Goal: Task Accomplishment & Management: Manage account settings

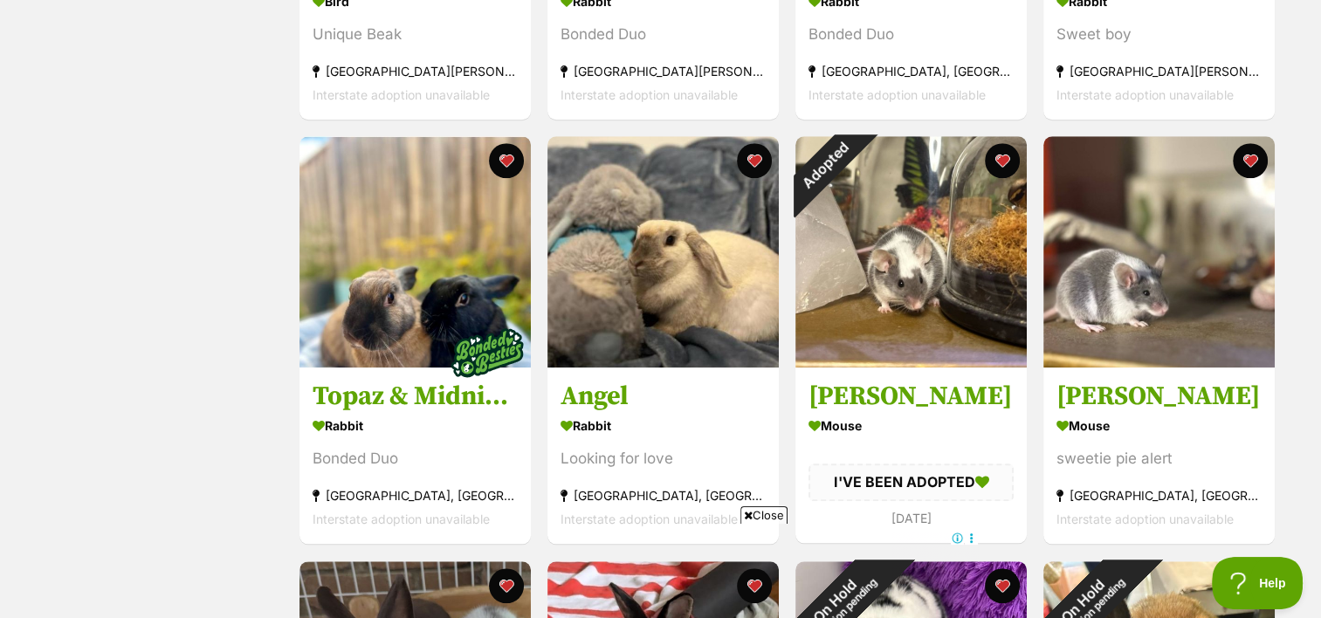
scroll to position [1497, 0]
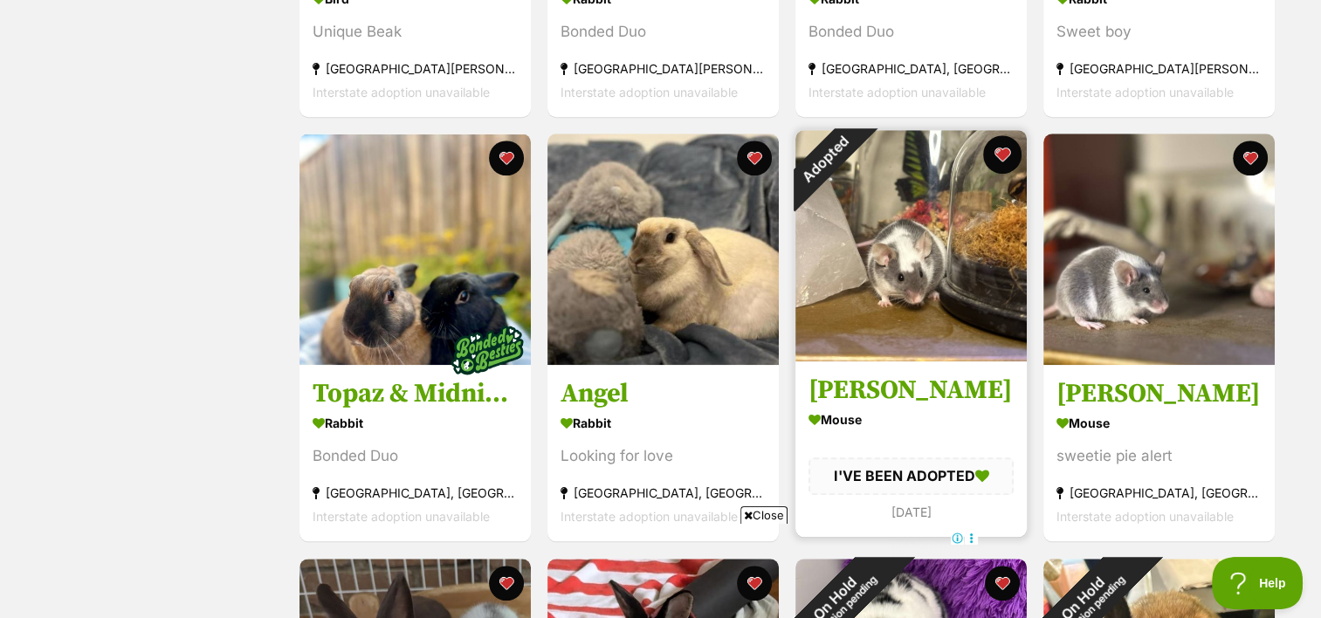
click at [1001, 154] on button "favourite" at bounding box center [1002, 154] width 38 height 38
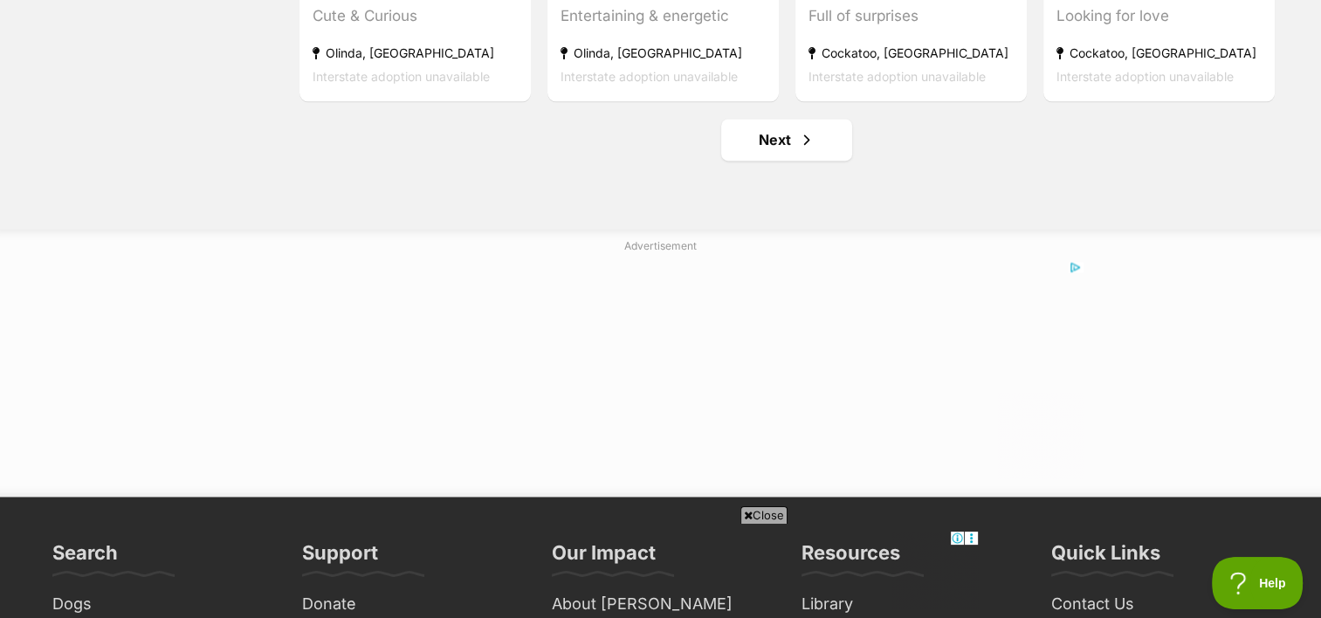
scroll to position [2366, 0]
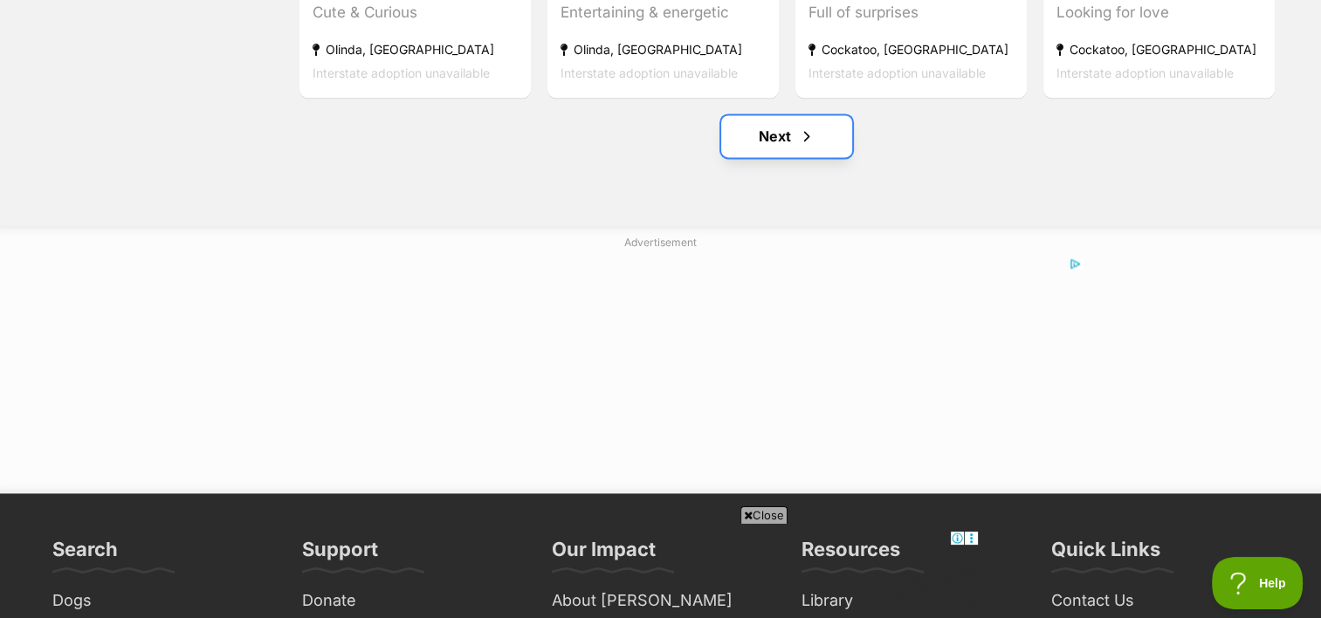
click at [789, 127] on link "Next" at bounding box center [786, 136] width 131 height 42
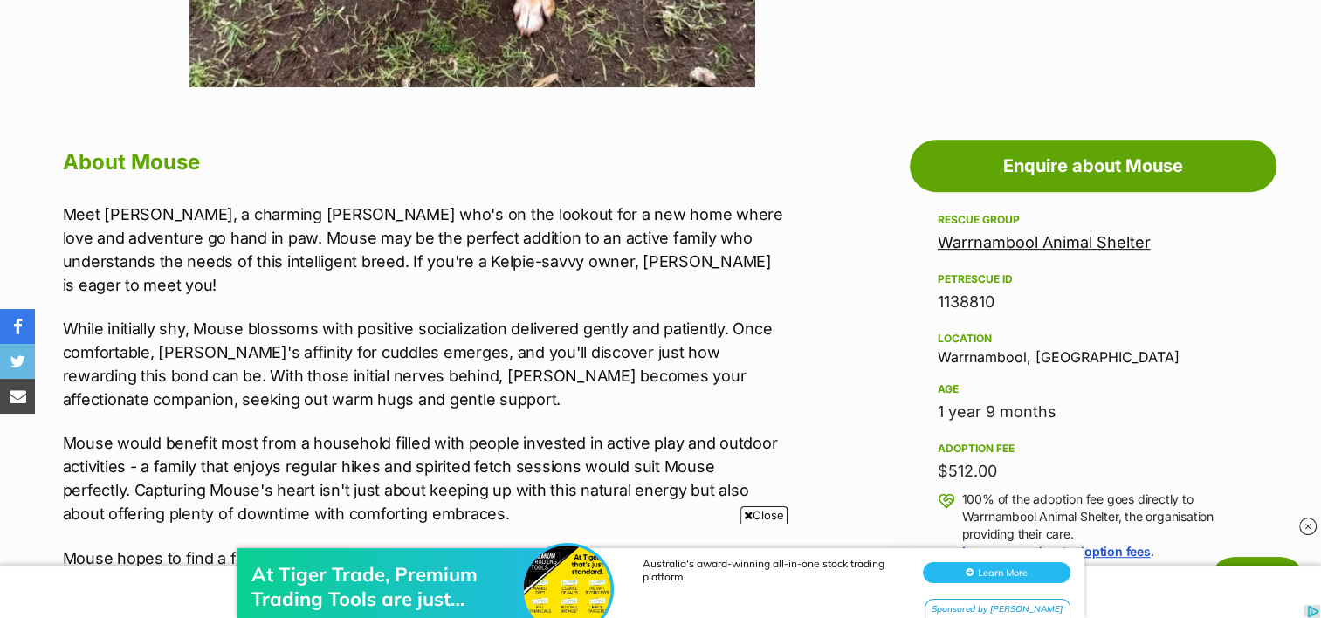
scroll to position [861, 0]
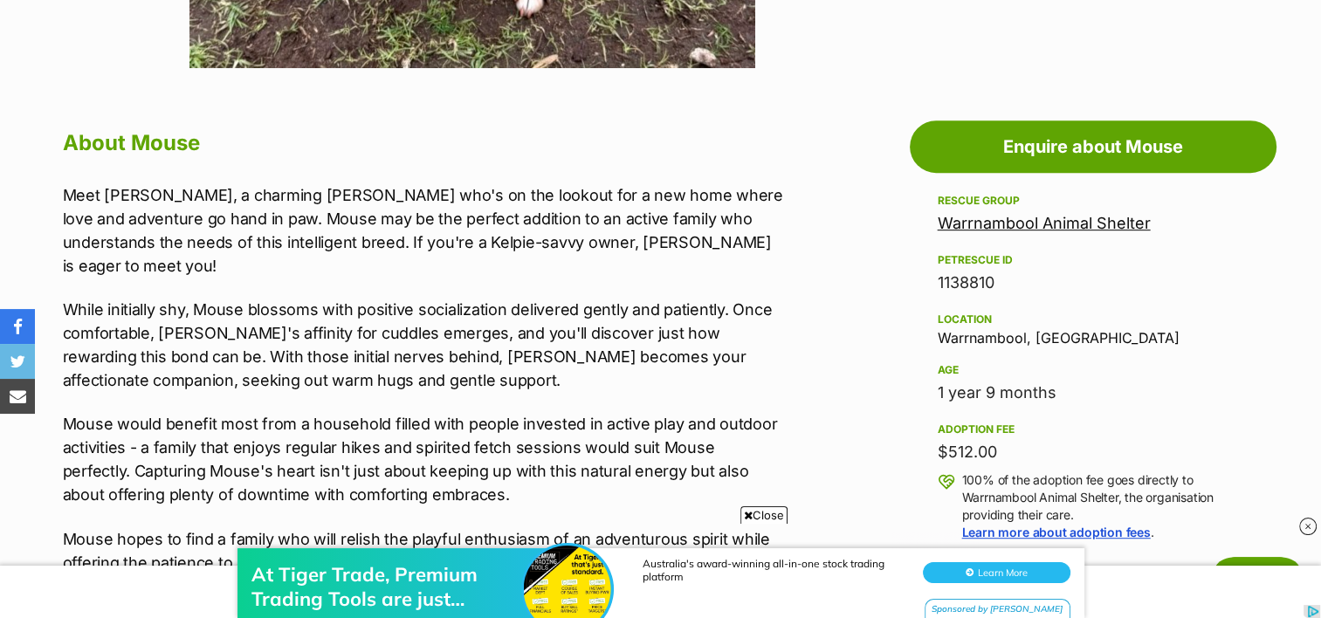
click at [976, 223] on link "Warrnambool Animal Shelter" at bounding box center [1044, 223] width 213 height 18
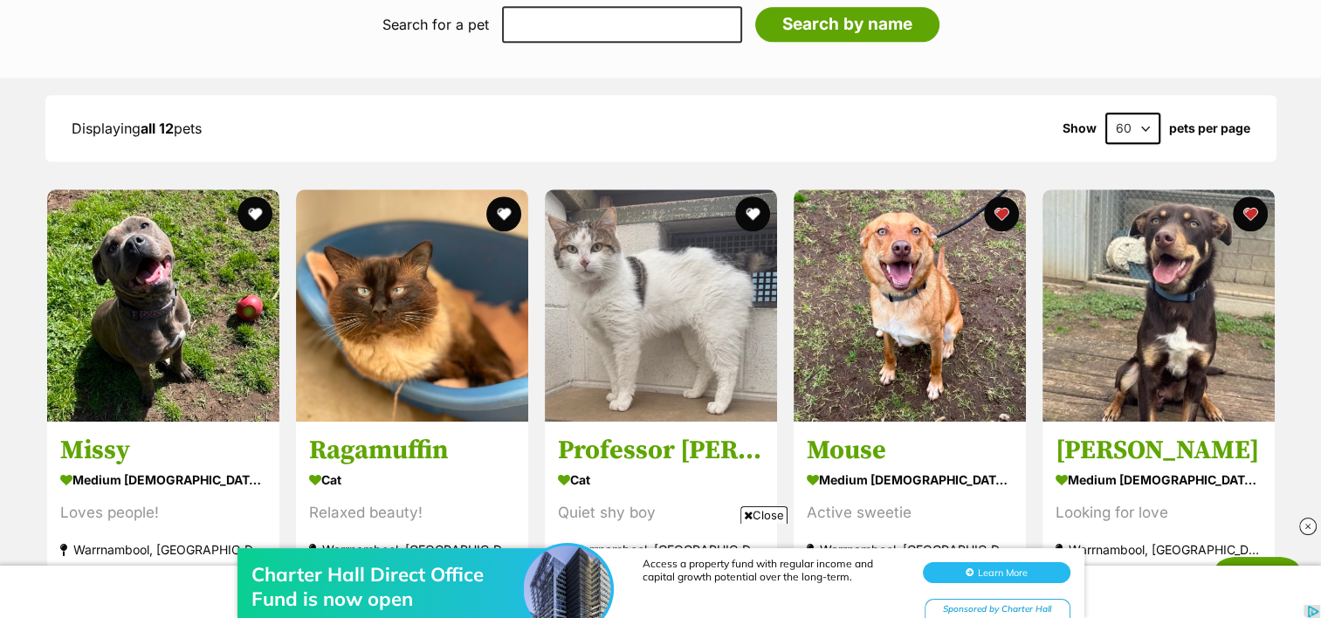
scroll to position [1625, 0]
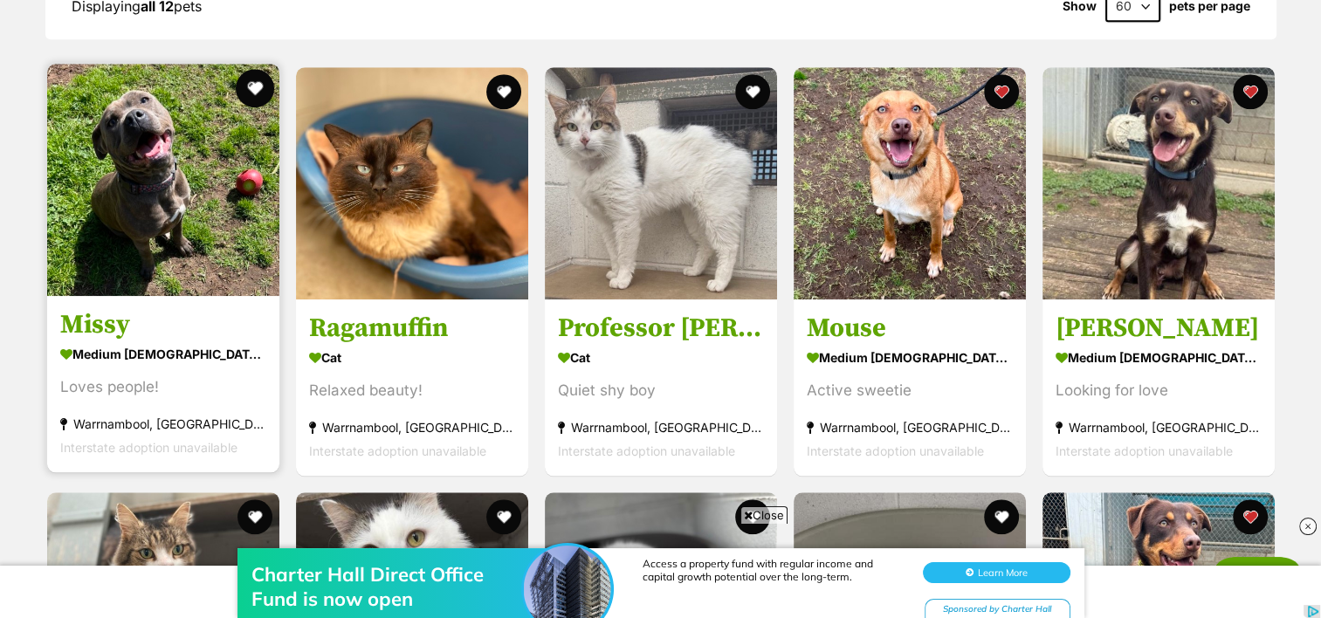
click at [249, 91] on button "favourite" at bounding box center [255, 88] width 38 height 38
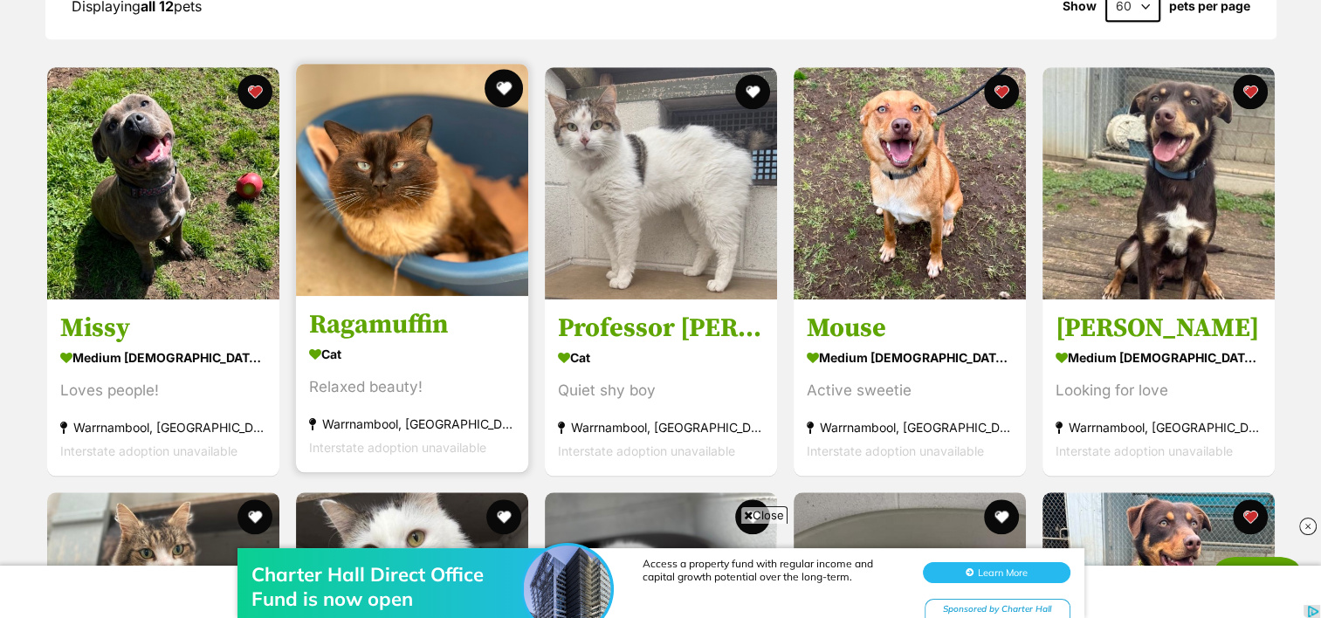
click at [500, 72] on button "favourite" at bounding box center [503, 88] width 38 height 38
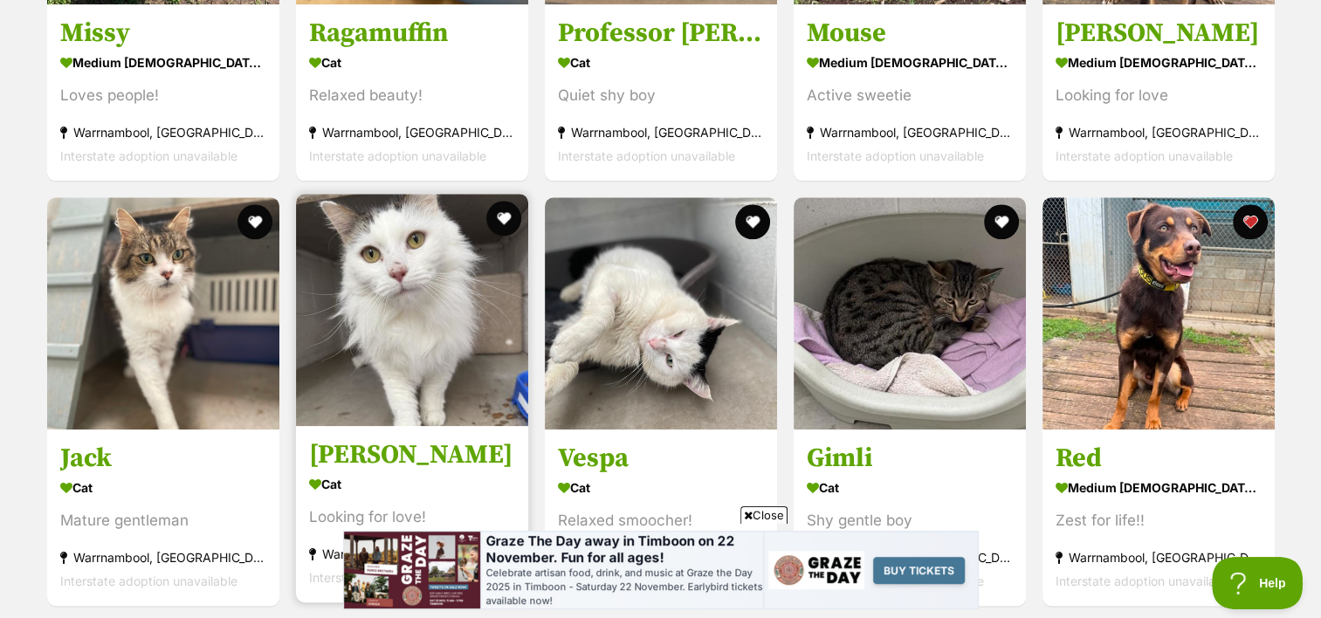
scroll to position [0, 0]
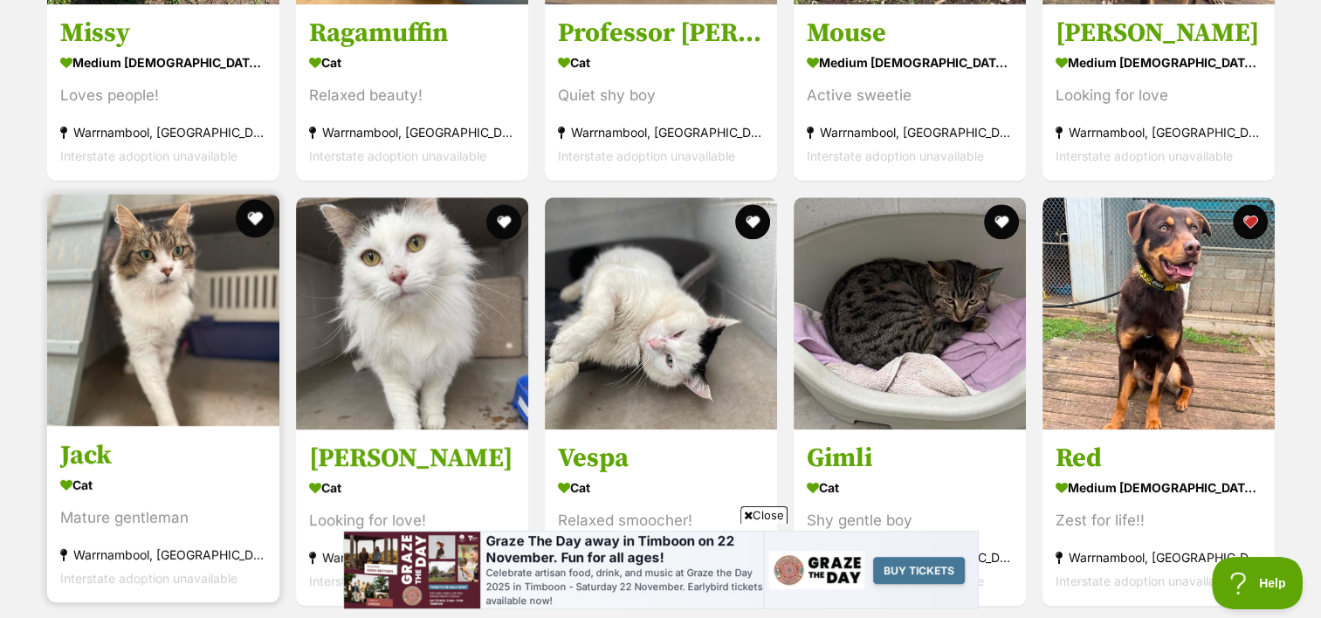
click at [244, 203] on button "favourite" at bounding box center [255, 218] width 38 height 38
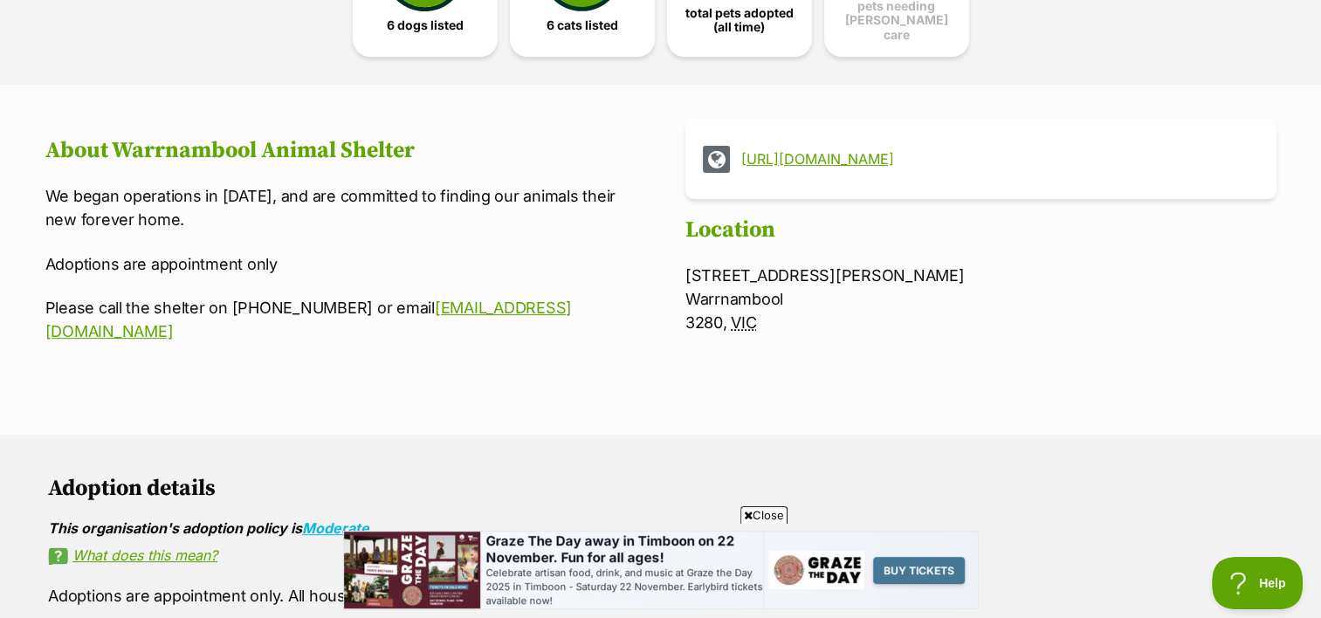
scroll to position [565, 0]
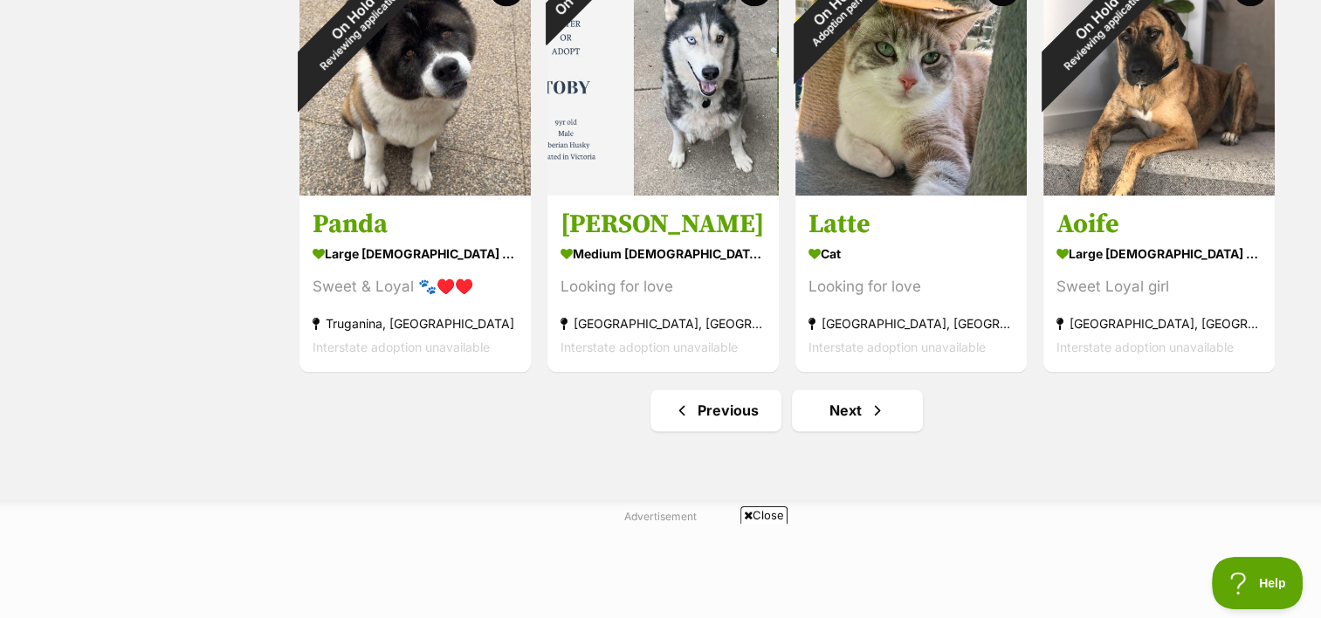
scroll to position [2100, 0]
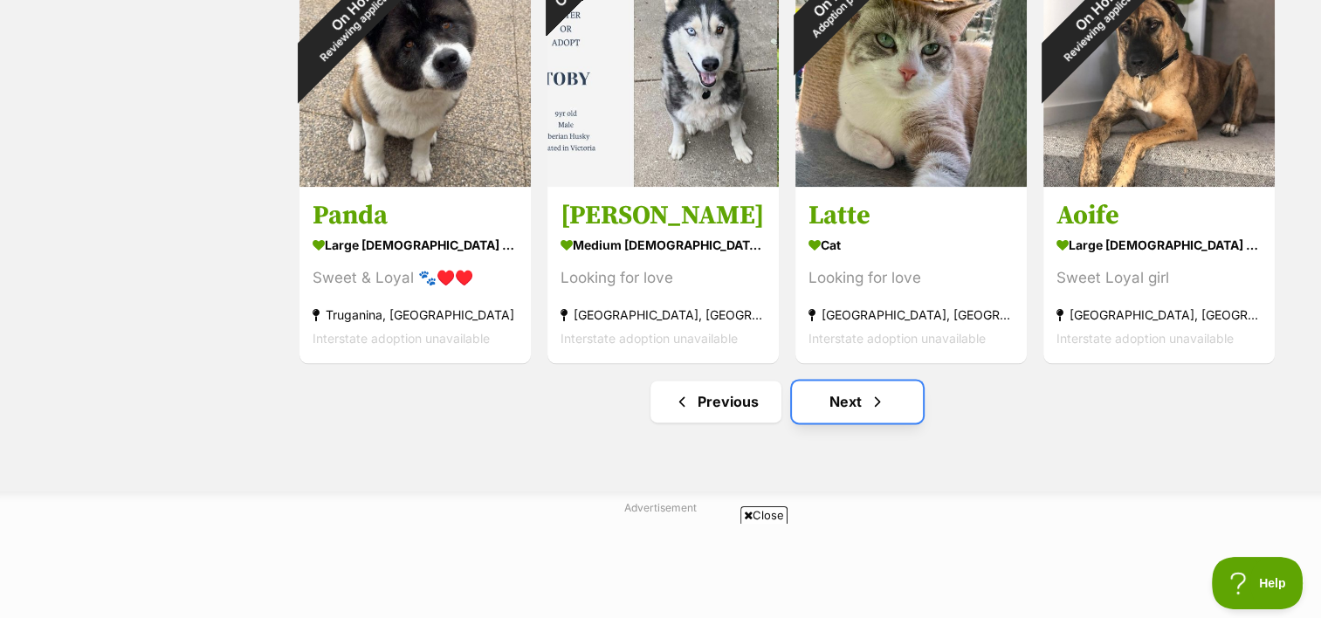
click at [882, 395] on span "Next page" at bounding box center [877, 401] width 17 height 21
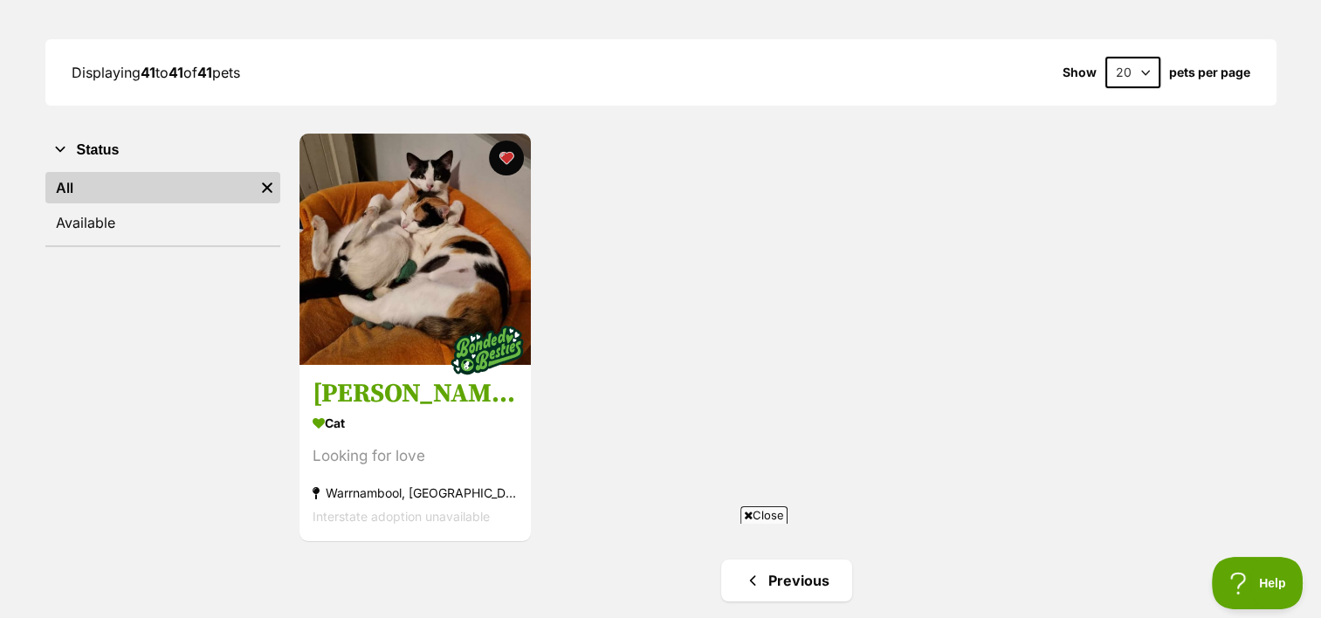
scroll to position [245, 0]
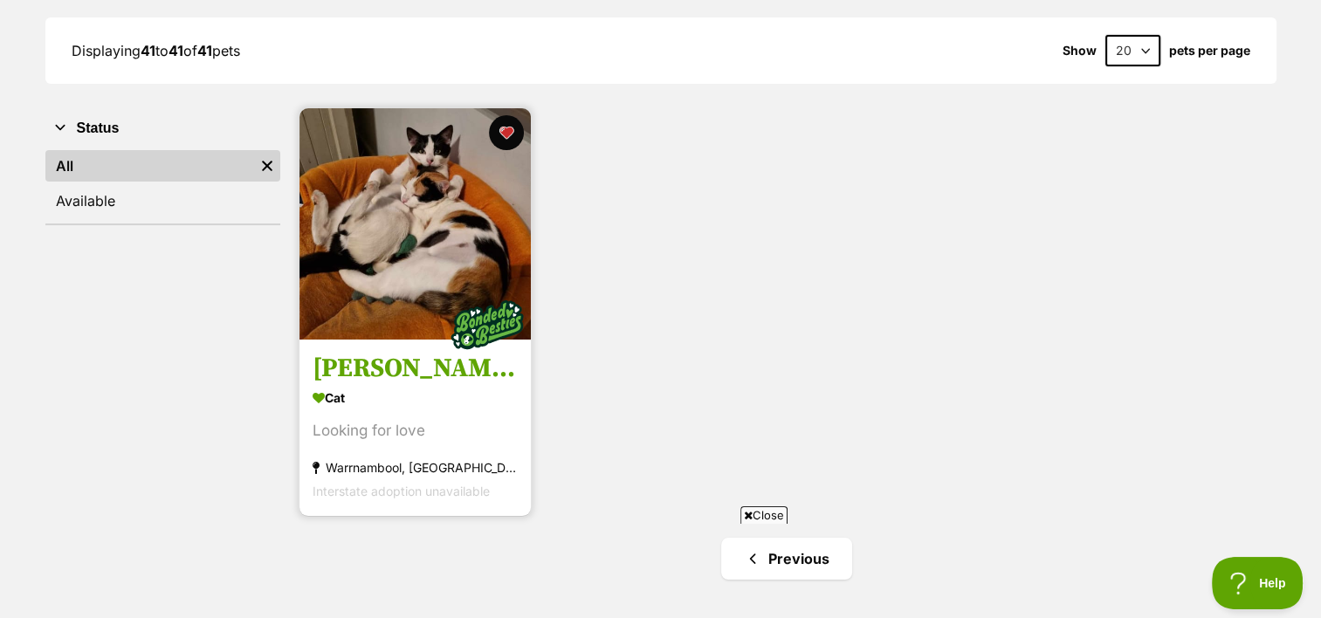
click at [472, 381] on h3 "[PERSON_NAME] and [PERSON_NAME]" at bounding box center [415, 369] width 205 height 33
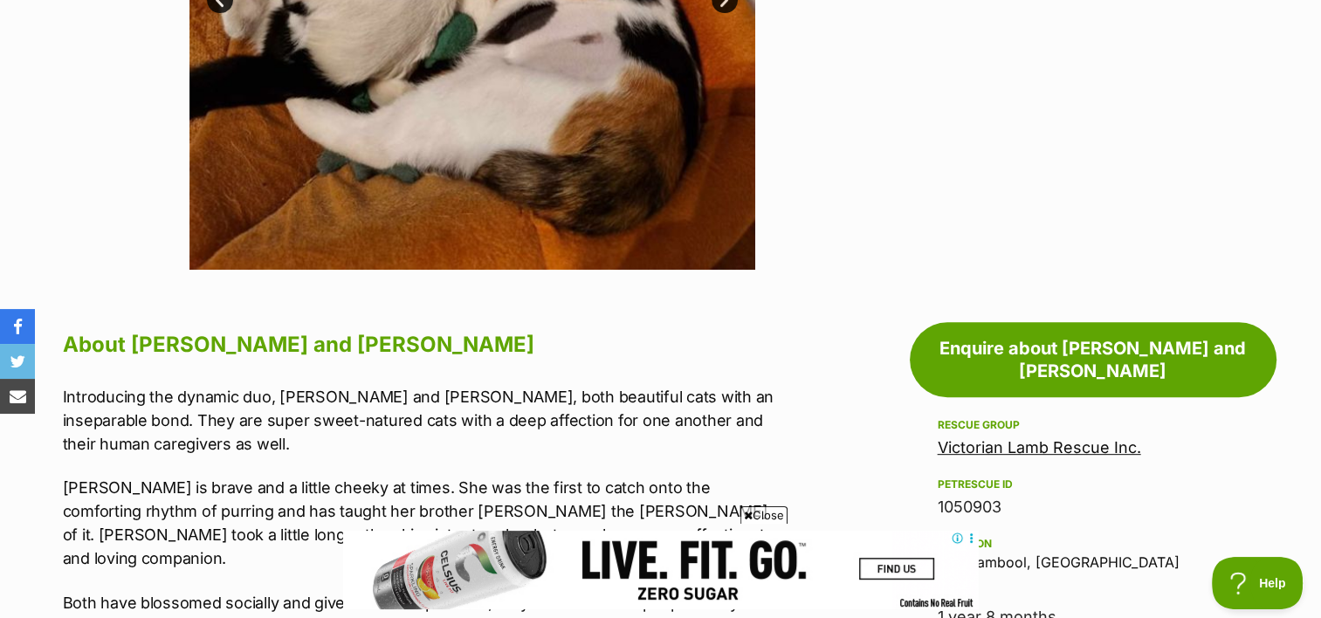
click at [968, 438] on link "Victorian Lamb Rescue Inc." at bounding box center [1039, 447] width 203 height 18
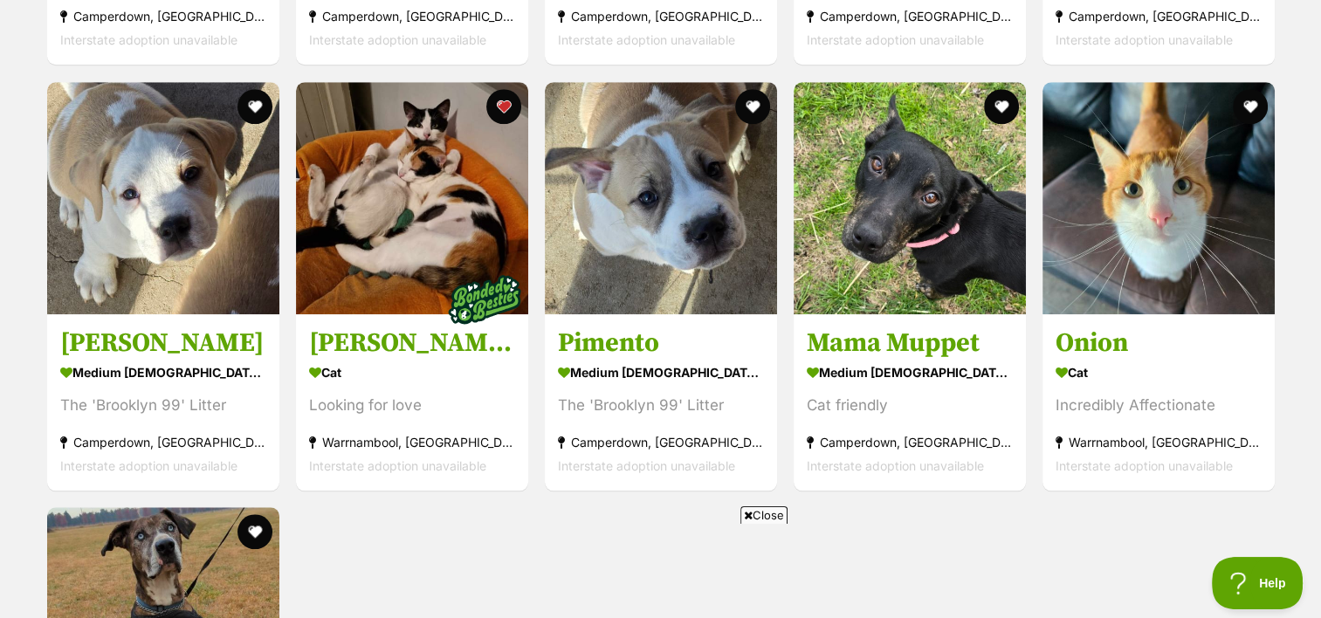
scroll to position [1561, 0]
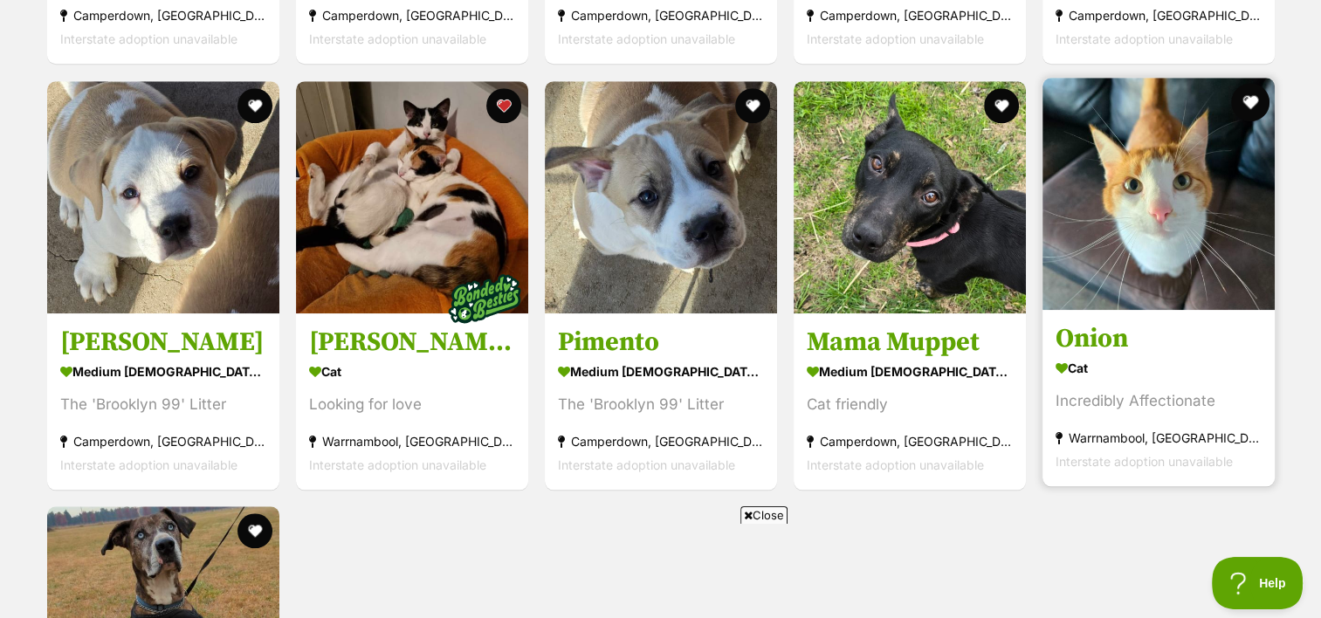
click at [1254, 92] on button "favourite" at bounding box center [1250, 102] width 38 height 38
